Goal: Find specific page/section: Find specific page/section

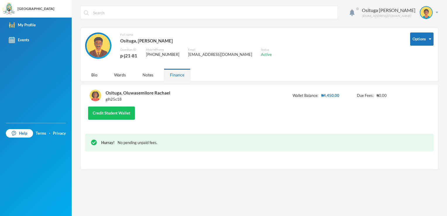
click at [140, 16] on input "text" at bounding box center [213, 12] width 242 height 13
type input "transaction receipts"
click at [425, 15] on img at bounding box center [426, 13] width 12 height 12
click at [437, 11] on div "Osituga [PERSON_NAME] [EMAIL_ADDRESS][DOMAIN_NAME]" at bounding box center [398, 12] width 81 height 13
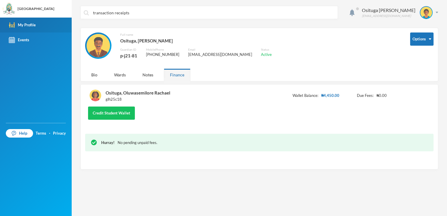
click at [32, 23] on div "My Profile" at bounding box center [22, 25] width 27 height 6
click at [29, 10] on div "[GEOGRAPHIC_DATA]" at bounding box center [36, 8] width 37 height 5
click at [25, 26] on div "My Profile" at bounding box center [22, 25] width 27 height 6
click at [26, 135] on link "Help" at bounding box center [19, 133] width 27 height 9
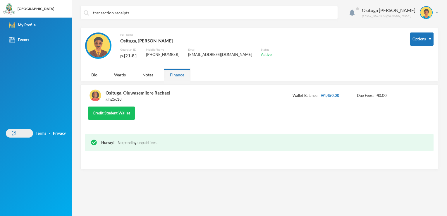
click at [26, 135] on link "Help" at bounding box center [19, 133] width 27 height 9
click at [13, 10] on img at bounding box center [9, 9] width 12 height 12
click at [426, 17] on img at bounding box center [426, 13] width 12 height 12
click at [430, 30] on div "My Profile" at bounding box center [422, 29] width 26 height 6
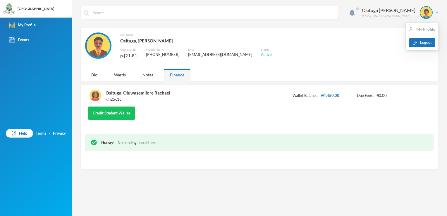
click at [430, 30] on div "My Profile" at bounding box center [422, 29] width 26 height 6
click at [21, 135] on link "Help" at bounding box center [19, 133] width 27 height 9
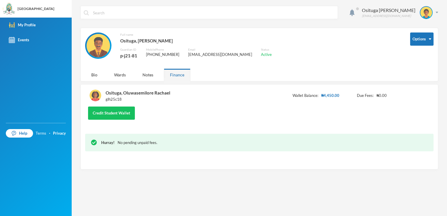
click at [43, 133] on link "Terms" at bounding box center [41, 133] width 11 height 6
click at [424, 37] on button "Options" at bounding box center [421, 38] width 23 height 13
click at [425, 39] on button "Options" at bounding box center [421, 38] width 23 height 13
click at [151, 74] on div "Notes" at bounding box center [147, 74] width 23 height 13
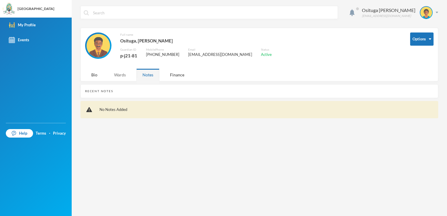
click at [124, 74] on div "Wards" at bounding box center [120, 74] width 24 height 13
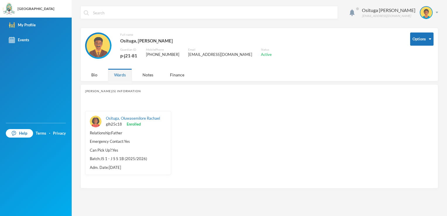
click at [237, 154] on div "Osituga, Oluwasemilore Rachael glh25c18 Enrolled Relationship: Father Emergency…" at bounding box center [259, 143] width 348 height 82
click at [92, 76] on div "Bio" at bounding box center [94, 74] width 18 height 13
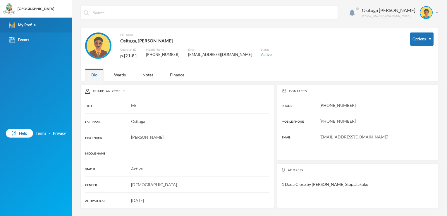
click at [41, 24] on link "My Profile" at bounding box center [36, 25] width 72 height 15
